Goal: Check status: Check status

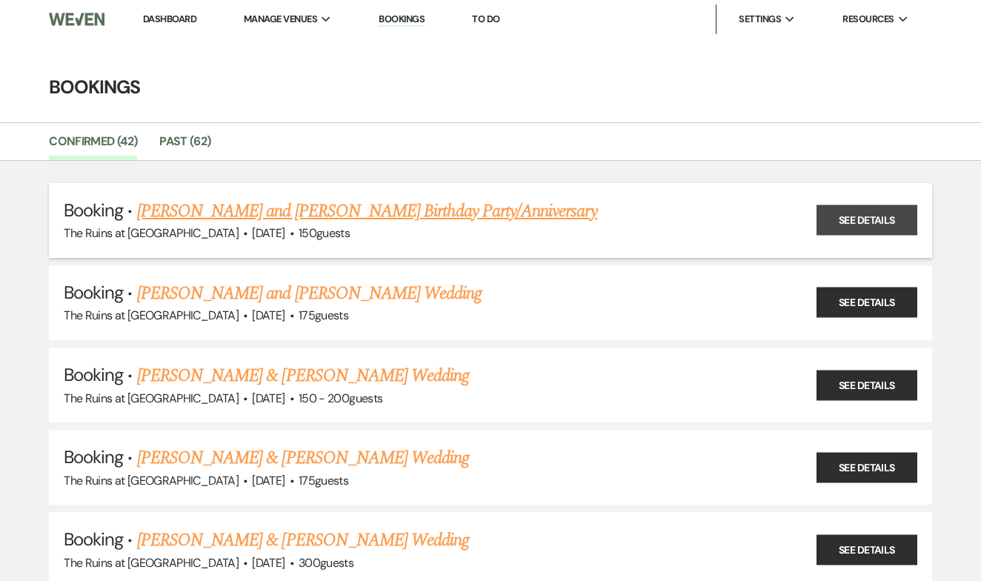
click at [869, 216] on link "See Details" at bounding box center [866, 220] width 101 height 30
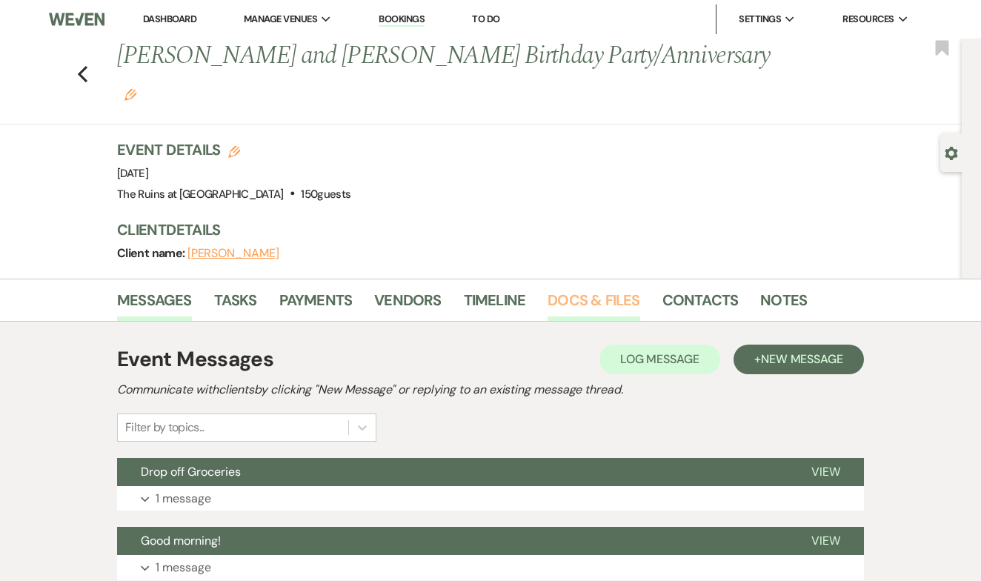
click at [590, 288] on link "Docs & Files" at bounding box center [593, 304] width 92 height 33
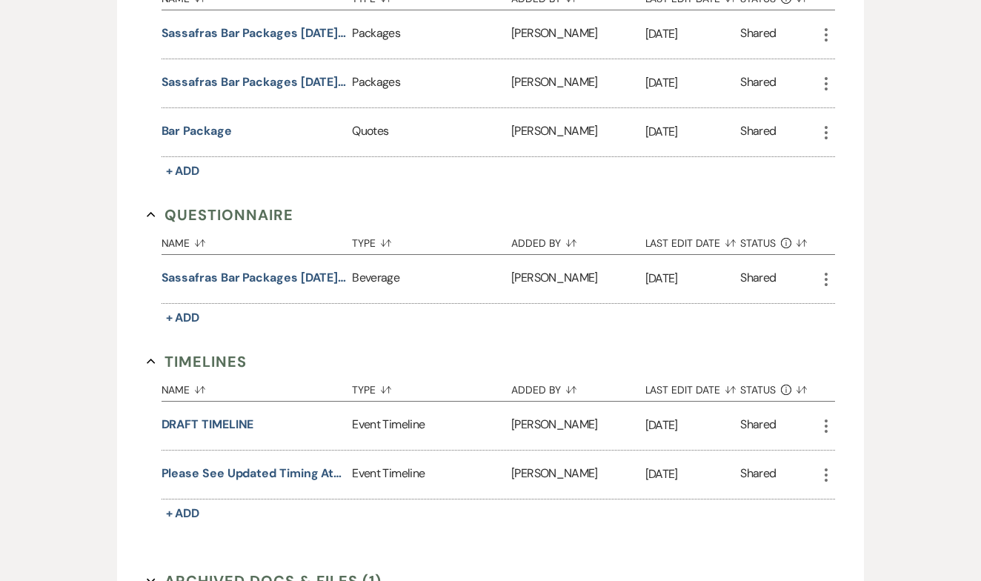
scroll to position [2909, 0]
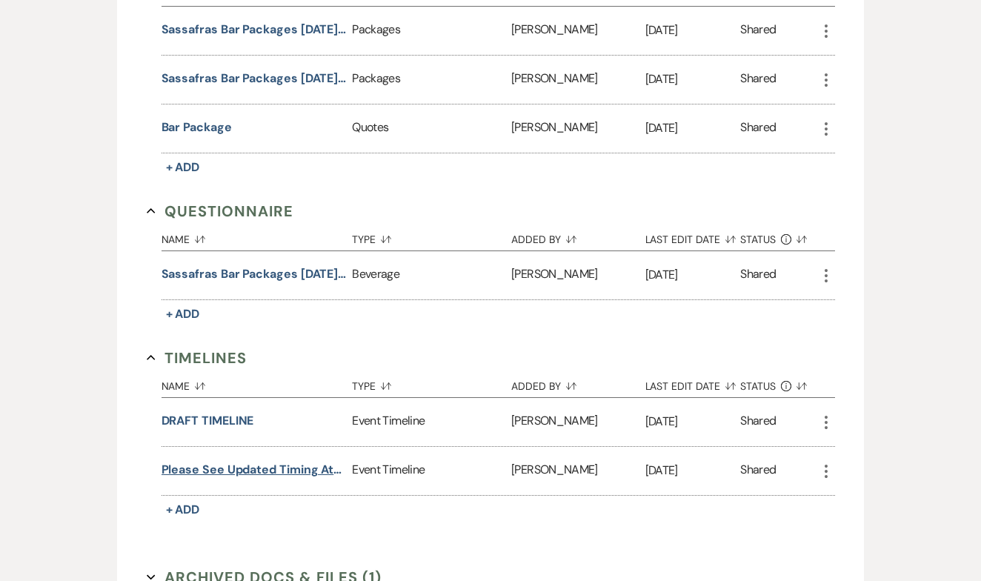
click at [312, 461] on button "Please see updated timing attached." at bounding box center [253, 470] width 185 height 18
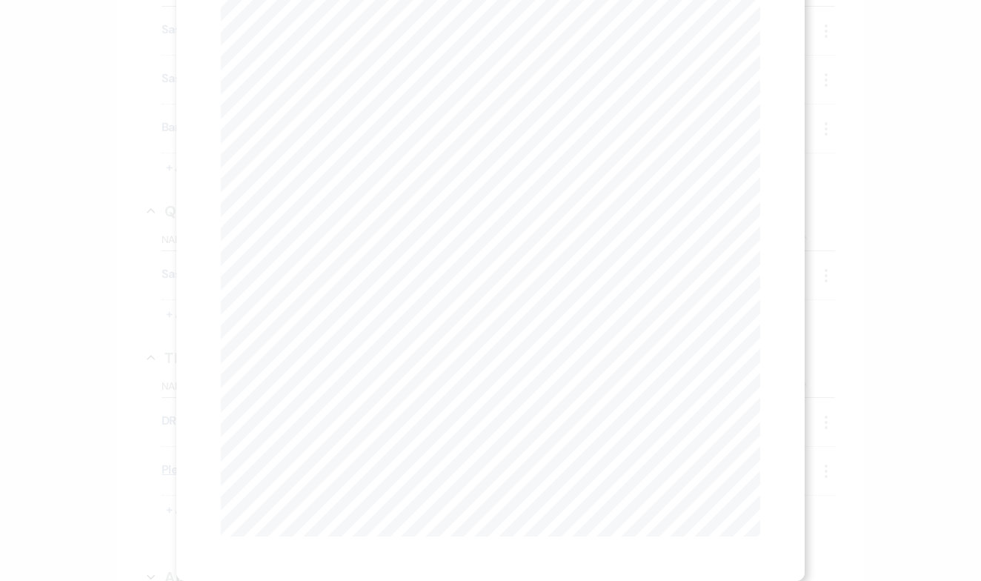
scroll to position [0, 0]
click at [368, 52] on button "Next Next" at bounding box center [385, 54] width 39 height 12
click at [298, 60] on button "Previous Previous" at bounding box center [311, 54] width 64 height 12
click at [370, 54] on button "Next Next" at bounding box center [385, 54] width 39 height 12
click at [750, 39] on icon "X" at bounding box center [753, 39] width 13 height 13
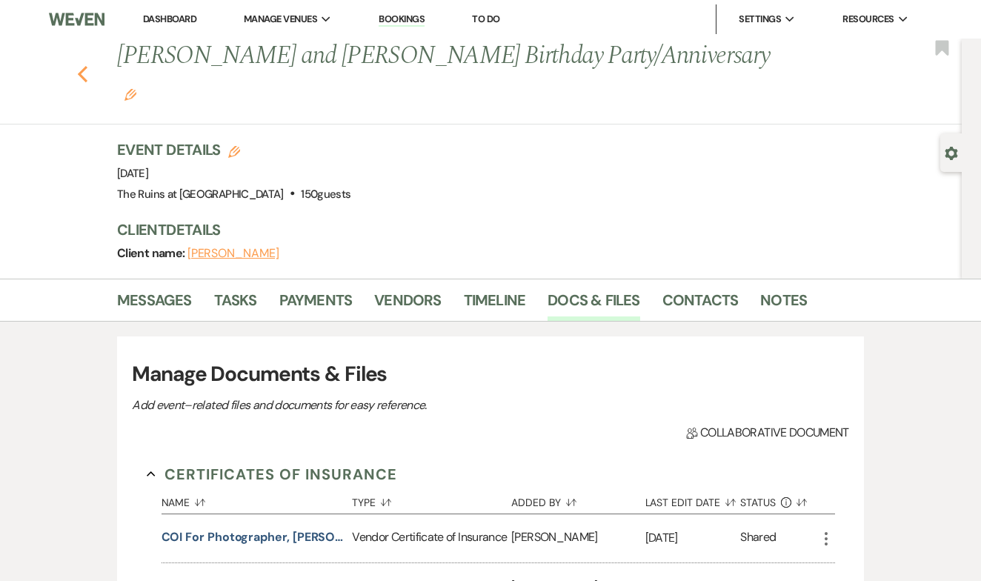
click at [80, 65] on icon "Previous" at bounding box center [82, 74] width 11 height 18
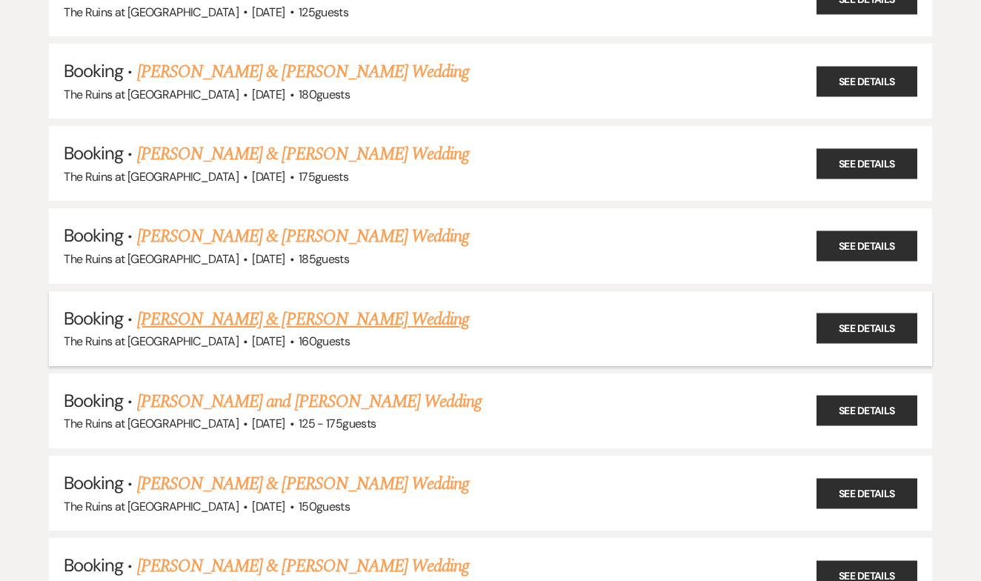
scroll to position [784, 0]
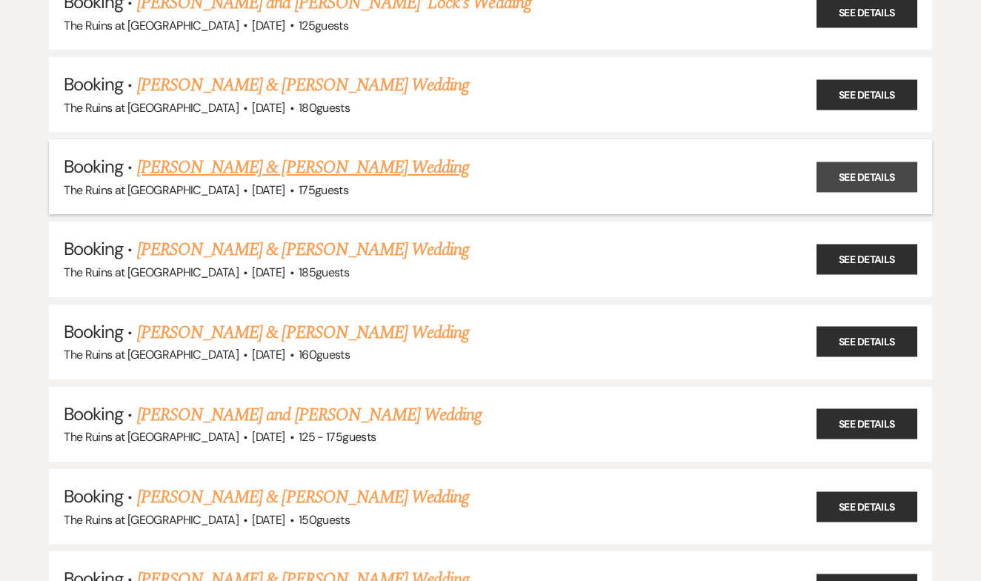
click at [858, 161] on link "See Details" at bounding box center [866, 176] width 101 height 30
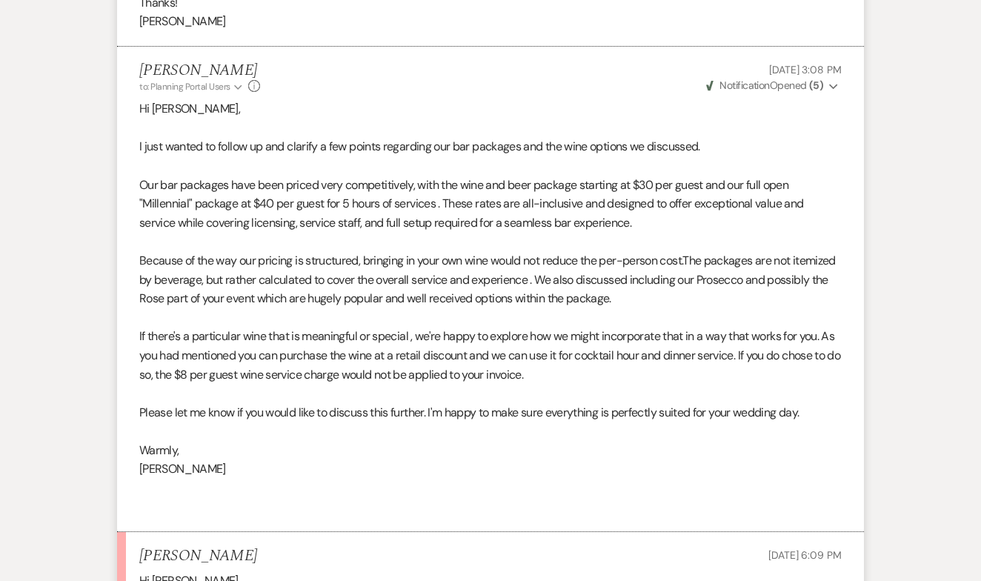
scroll to position [2067, 0]
